Goal: Check status: Check status

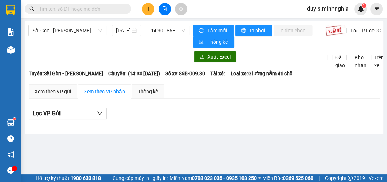
click at [158, 48] on div "[GEOGRAPHIC_DATA] - Phan Rí [DATE] 14:30 - 86B-009.80 Làm mới In phơi In đơn ch…" at bounding box center [204, 77] width 359 height 113
click at [240, 101] on div "Xem theo VP gửi Xem theo VP nhận Thống kê Lọc VP Gửi" at bounding box center [204, 105] width 351 height 43
click at [160, 44] on div "Sài Gòn - Phan Rí [DATE] 14:30 - 86B-009.80" at bounding box center [108, 36] width 161 height 23
click at [176, 57] on div at bounding box center [108, 56] width 161 height 11
click at [156, 31] on span "14:30 - 86B-009.80" at bounding box center [168, 30] width 34 height 11
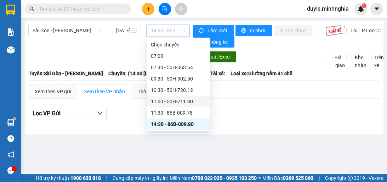
scroll to position [40, 0]
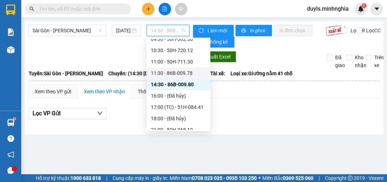
click at [191, 74] on div "11:30 - 86B-009.78" at bounding box center [178, 73] width 55 height 8
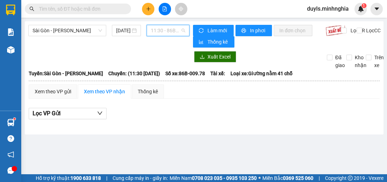
click at [158, 33] on span "11:30 - 86B-009.78" at bounding box center [168, 30] width 34 height 11
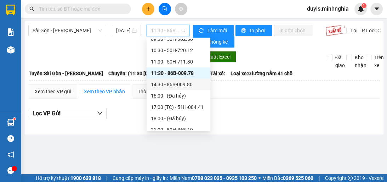
click at [180, 84] on div "14:30 - 86B-009.80" at bounding box center [178, 84] width 55 height 8
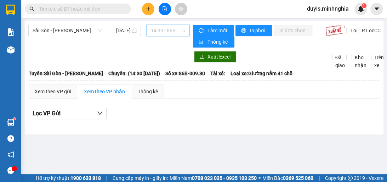
click at [169, 35] on span "14:30 - 86B-009.80" at bounding box center [168, 30] width 34 height 11
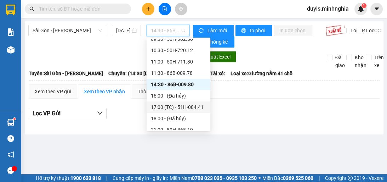
click at [175, 107] on div "17:00 (TC) - 51H-084.41" at bounding box center [178, 107] width 55 height 8
